Goal: Task Accomplishment & Management: Complete application form

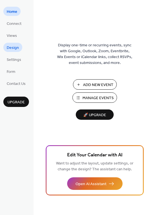
click at [11, 48] on span "Design" at bounding box center [13, 48] width 12 height 6
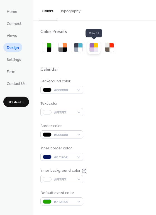
click at [94, 50] on div at bounding box center [92, 49] width 4 height 4
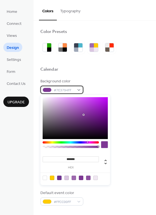
click at [75, 91] on div "#7E3794FF" at bounding box center [61, 90] width 43 height 8
click at [71, 160] on input "*******" at bounding box center [71, 159] width 56 height 6
paste input "*"
type input "********"
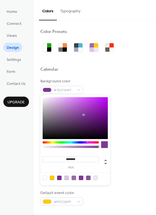
click at [136, 102] on div "Text color #DAC6E1FF" at bounding box center [94, 108] width 109 height 15
click at [75, 89] on div "#7E3794FF" at bounding box center [61, 90] width 43 height 8
click at [75, 160] on input "*******" at bounding box center [71, 159] width 56 height 6
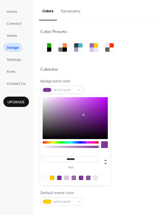
paste input
type input "*******"
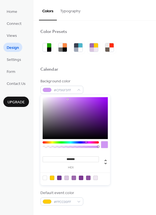
click at [129, 108] on div "Text color #DAC6E1FF" at bounding box center [94, 108] width 109 height 15
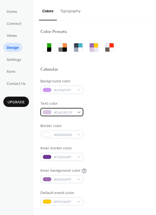
click at [73, 112] on span "#DAC6E1FF" at bounding box center [64, 113] width 21 height 6
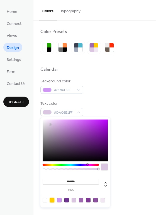
click at [52, 200] on div at bounding box center [52, 200] width 4 height 4
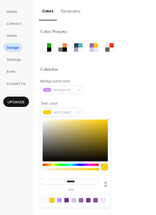
click at [45, 199] on div at bounding box center [45, 200] width 4 height 4
type input "*"
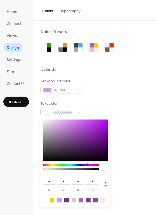
click at [144, 88] on div "Background color #CF96F3FF" at bounding box center [94, 85] width 109 height 15
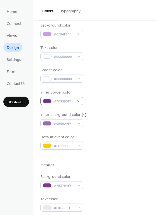
scroll to position [84, 0]
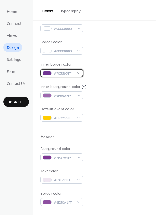
click at [79, 75] on div "#703593FF" at bounding box center [61, 73] width 43 height 8
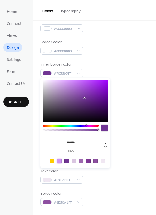
click at [58, 161] on div at bounding box center [59, 161] width 4 height 4
type input "*******"
click at [144, 68] on div "Inner border color #CF96F3FF" at bounding box center [94, 69] width 109 height 15
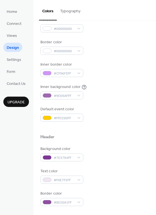
scroll to position [112, 0]
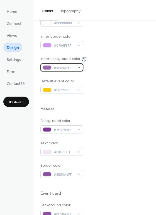
click at [73, 67] on span "#9E69AFFF" at bounding box center [64, 68] width 21 height 6
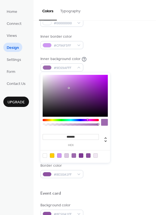
click at [57, 156] on div at bounding box center [75, 155] width 71 height 10
click at [59, 156] on div at bounding box center [59, 155] width 4 height 4
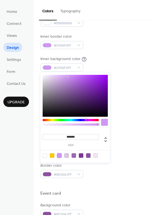
click at [65, 155] on div at bounding box center [67, 155] width 4 height 4
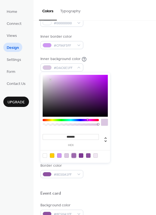
click at [75, 156] on div at bounding box center [74, 155] width 4 height 4
type input "*******"
click at [128, 74] on div "Background color #CF96F3FF Text color #00000000 Border color #00000000 Inner bo…" at bounding box center [94, 30] width 109 height 127
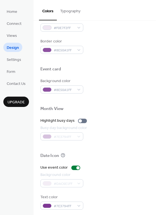
scroll to position [239, 0]
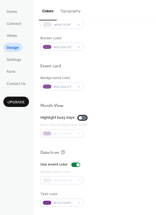
click at [81, 120] on div at bounding box center [82, 118] width 9 height 4
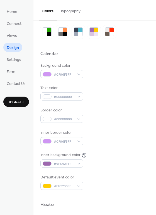
scroll to position [0, 0]
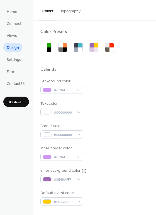
click at [70, 15] on button "Typography" at bounding box center [70, 10] width 27 height 20
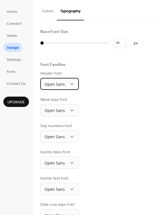
click at [66, 87] on div "Open Sans" at bounding box center [59, 84] width 39 height 12
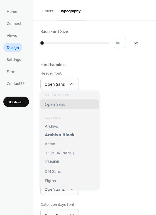
click at [120, 96] on div "Base Font Size * px Font Families Header font Open Sans Week days font Open San…" at bounding box center [94, 138] width 109 height 218
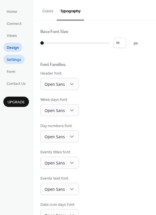
click at [20, 61] on span "Settings" at bounding box center [14, 60] width 15 height 6
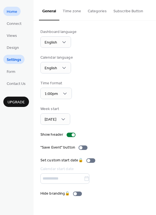
click at [16, 11] on span "Home" at bounding box center [12, 12] width 11 height 6
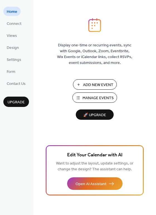
click at [90, 82] on span "Add New Event" at bounding box center [98, 85] width 30 height 6
